Goal: Transaction & Acquisition: Purchase product/service

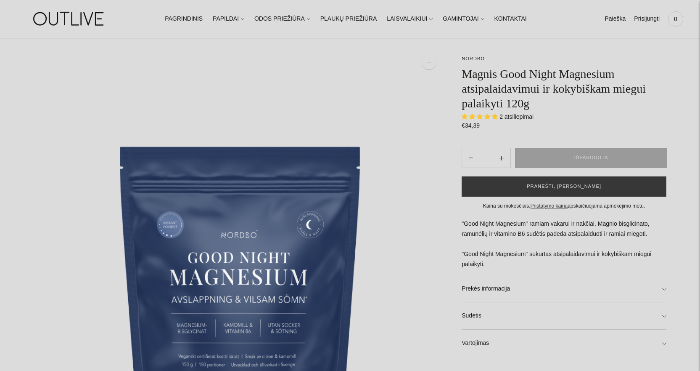
scroll to position [252, 0]
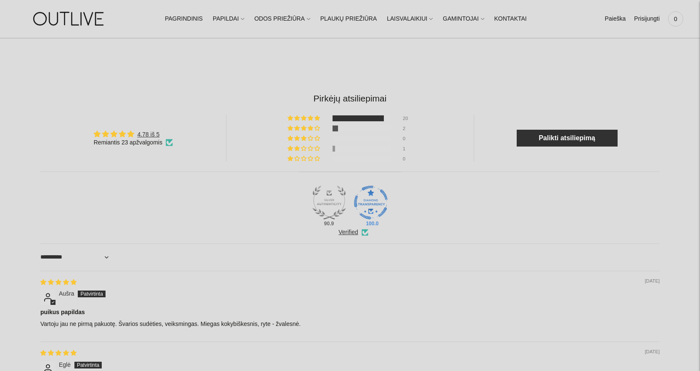
scroll to position [841, 0]
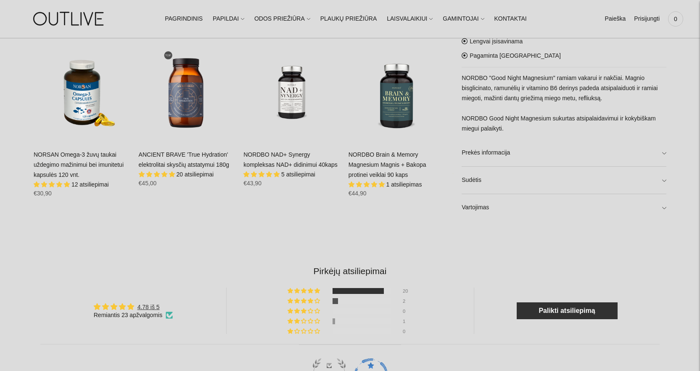
scroll to position [589, 0]
click at [483, 183] on link "Sudėtis" at bounding box center [564, 179] width 205 height 27
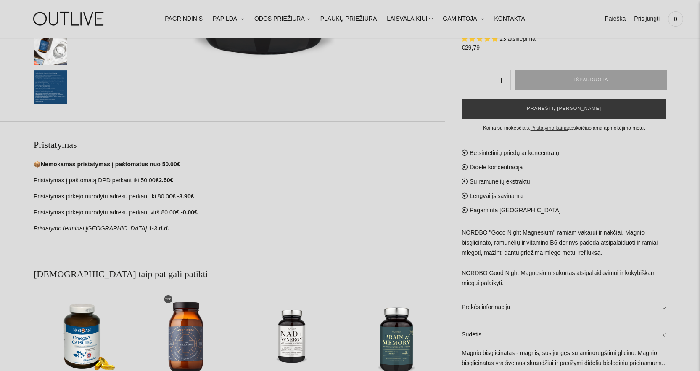
scroll to position [463, 0]
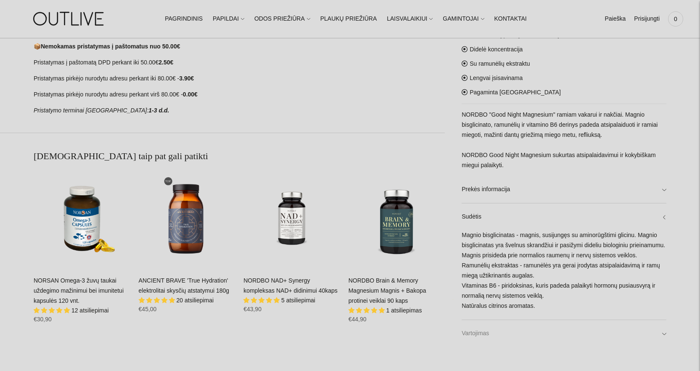
click at [490, 337] on link "Vartojimas" at bounding box center [564, 333] width 205 height 27
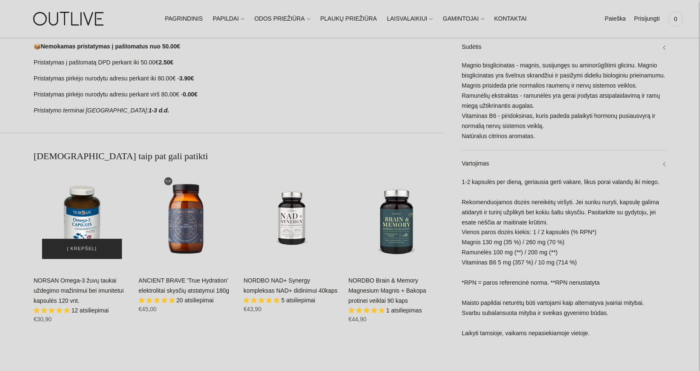
click at [81, 247] on span "Į krepšelį" at bounding box center [82, 248] width 30 height 8
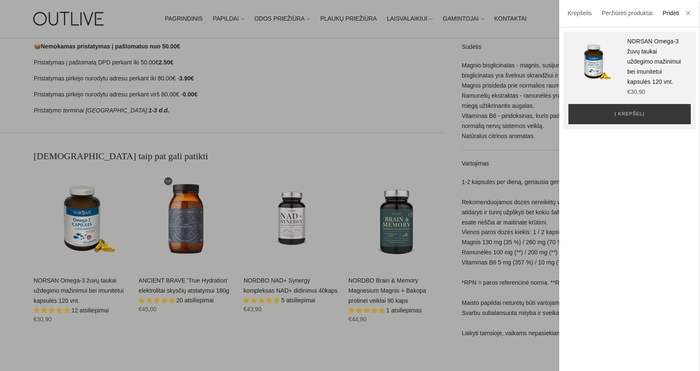
click at [83, 215] on div at bounding box center [350, 185] width 700 height 371
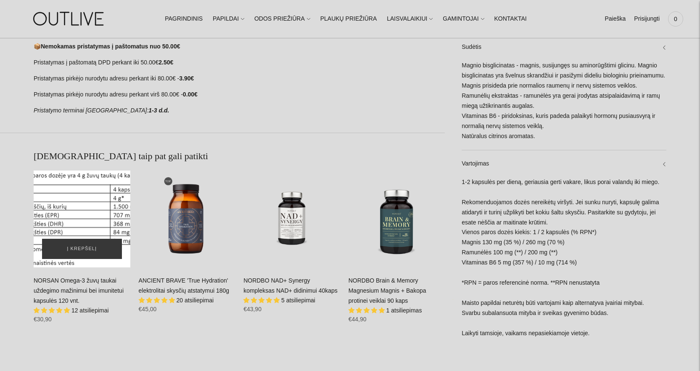
click at [86, 199] on div "NORSAN Omega-3 žuvų taukai uždegimo mažinimui bei imunitetui kapsulės 120 vnt.\a" at bounding box center [82, 218] width 97 height 97
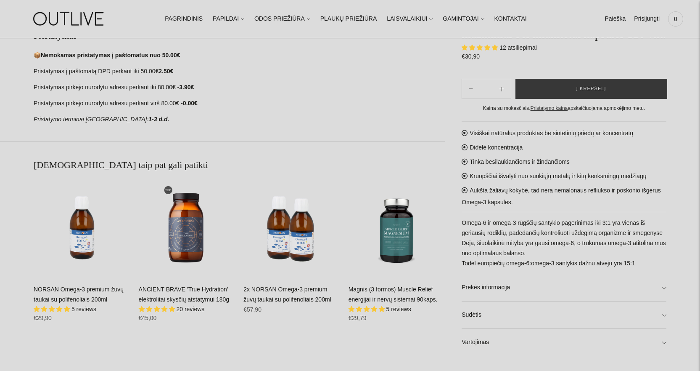
scroll to position [631, 0]
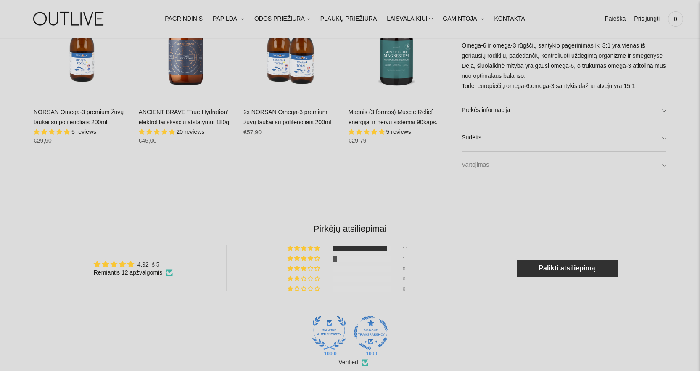
click at [504, 164] on link "Vartojimas" at bounding box center [564, 164] width 205 height 27
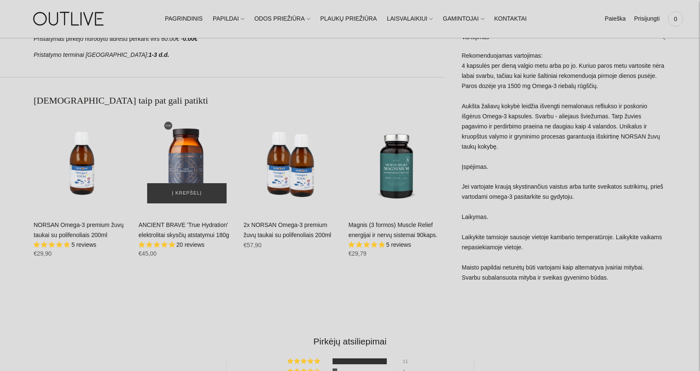
scroll to position [547, 0]
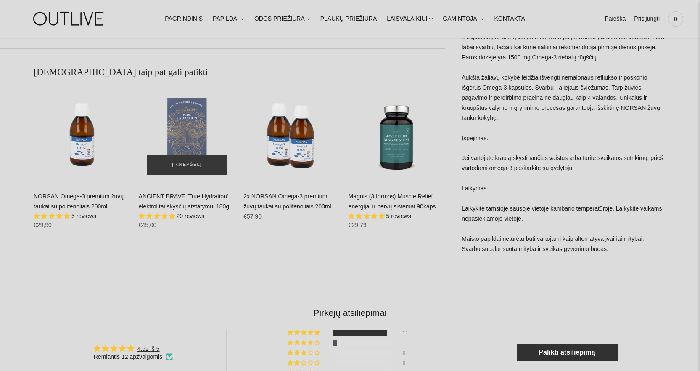
click at [180, 131] on div "ANCIENT BRAVE 'True Hydration' elektrolitai skysčių atstatymui 180g\a" at bounding box center [187, 134] width 97 height 97
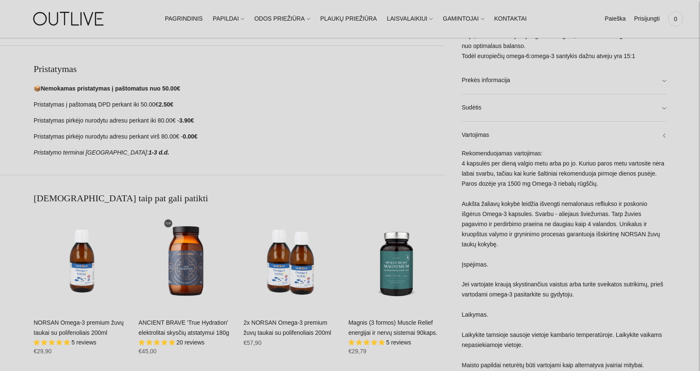
scroll to position [416, 0]
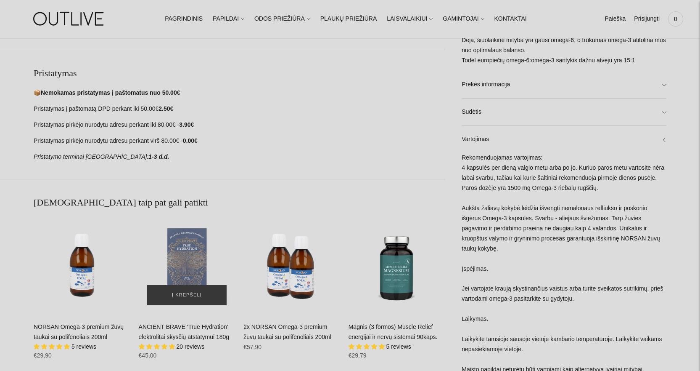
click at [191, 266] on div "ANCIENT BRAVE 'True Hydration' elektrolitai skysčių atstatymui 180g\a" at bounding box center [187, 265] width 97 height 97
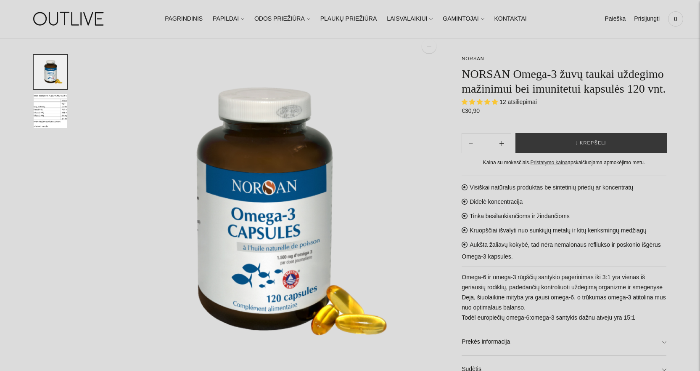
scroll to position [0, 0]
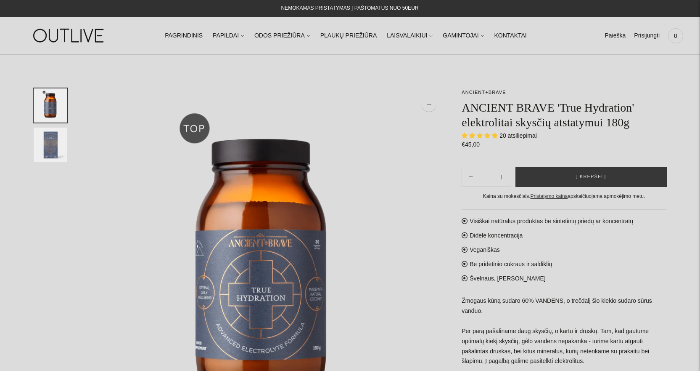
click at [365, 130] on img at bounding box center [264, 268] width 361 height 361
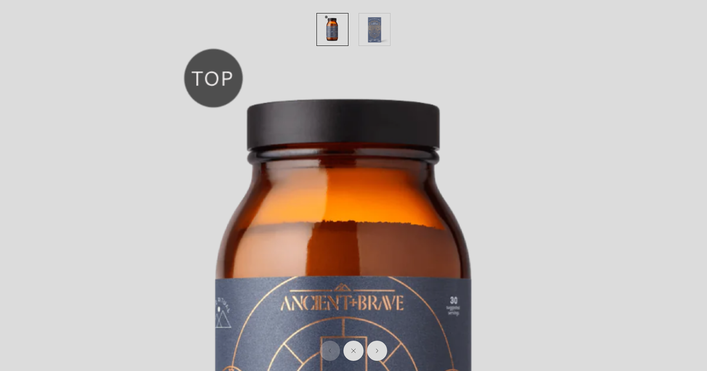
click at [430, 131] on img at bounding box center [350, 353] width 707 height 707
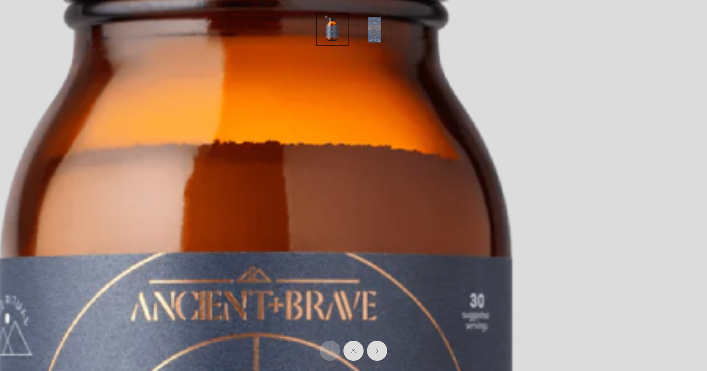
scroll to position [84, 0]
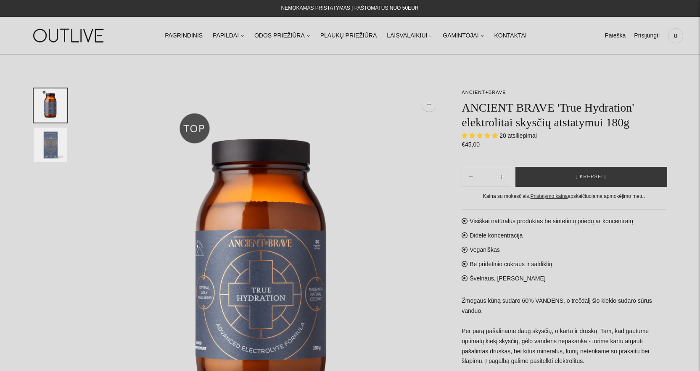
click at [648, 281] on div "Visiškai natūralus produktas be sintetinių priedų ar koncentratų Didelė koncent…" at bounding box center [564, 351] width 205 height 285
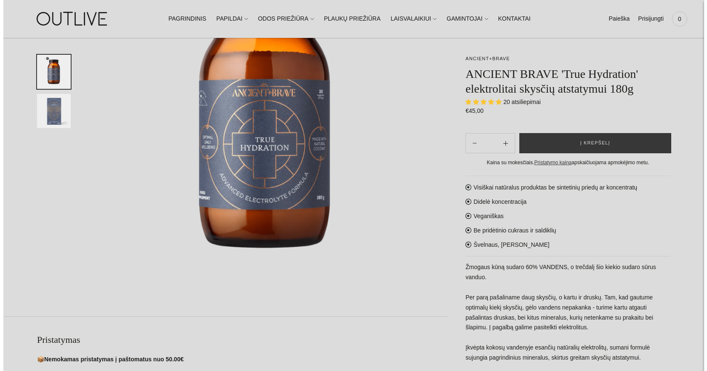
scroll to position [168, 0]
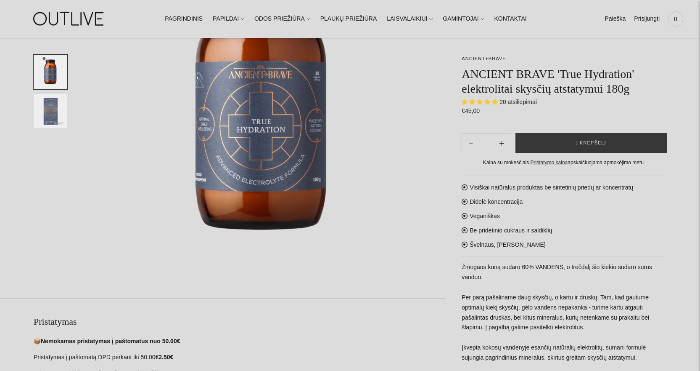
click at [382, 275] on img at bounding box center [264, 100] width 361 height 361
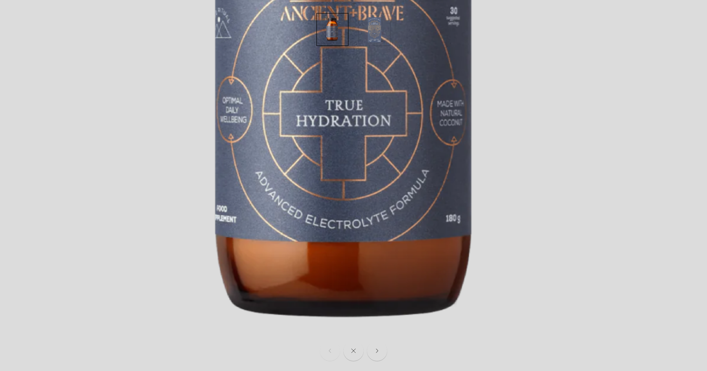
scroll to position [77, 0]
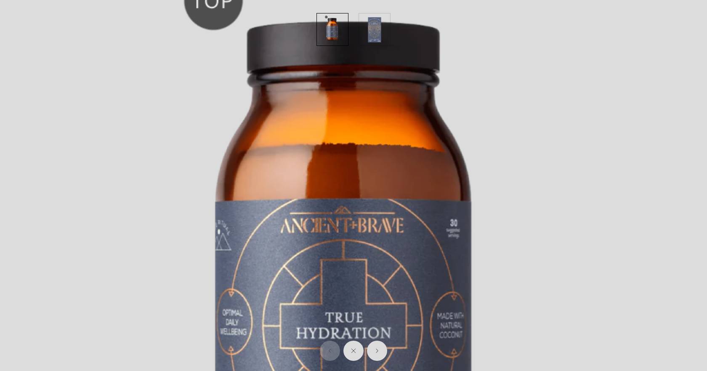
click at [148, 156] on img at bounding box center [350, 276] width 707 height 707
